Goal: Information Seeking & Learning: Learn about a topic

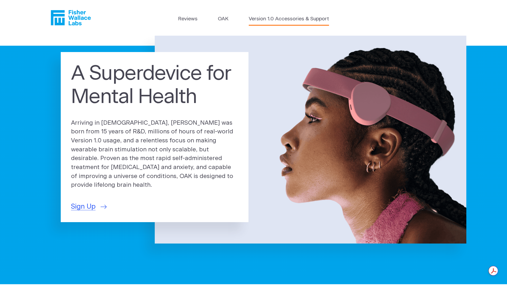
click at [276, 19] on link "Version 1.0 Accessories & Support" at bounding box center [289, 19] width 80 height 8
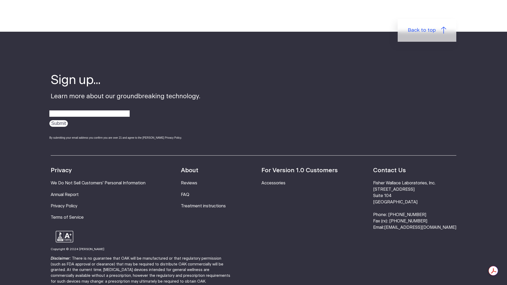
scroll to position [360, 0]
click at [214, 206] on link "Treatment instructions" at bounding box center [203, 206] width 45 height 4
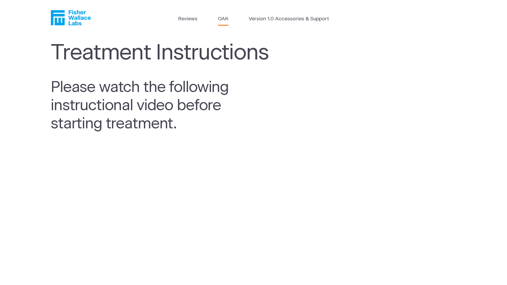
click at [223, 20] on link "OAK" at bounding box center [223, 19] width 11 height 8
